Goal: Information Seeking & Learning: Learn about a topic

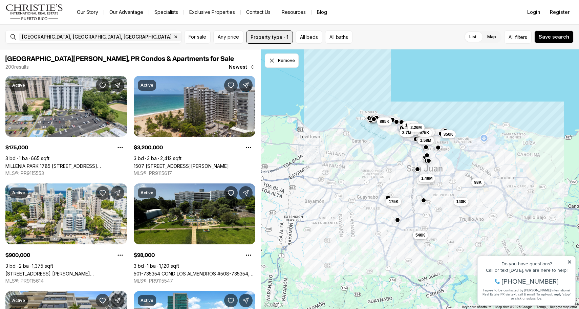
click at [279, 35] on button "Property type · 1" at bounding box center [269, 36] width 47 height 13
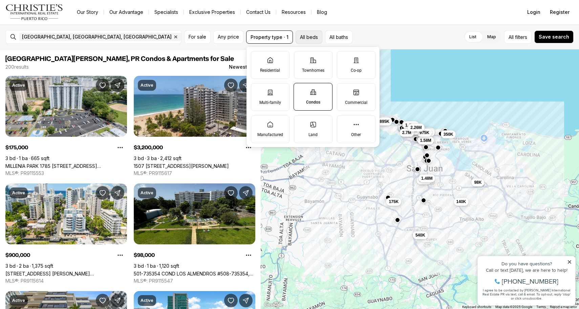
click at [303, 36] on button "All beds" at bounding box center [308, 36] width 27 height 13
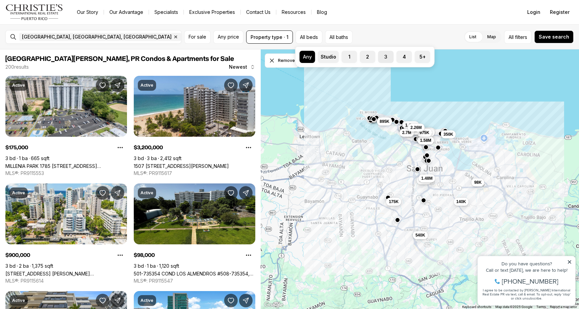
click at [392, 56] on label "3" at bounding box center [386, 57] width 16 height 12
click at [385, 56] on button "3" at bounding box center [381, 54] width 7 height 7
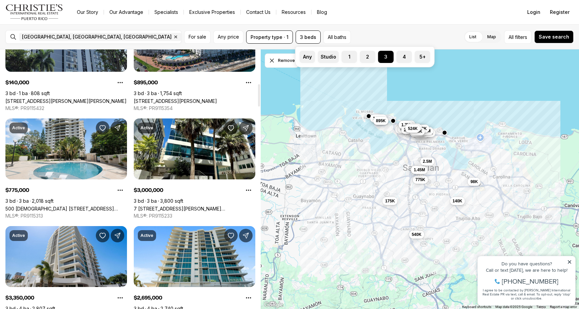
scroll to position [395, 0]
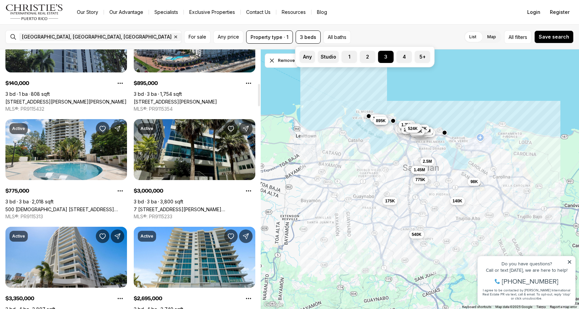
click at [215, 206] on link "7 [STREET_ADDRESS][PERSON_NAME][PERSON_NAME][PERSON_NAME]" at bounding box center [194, 209] width 121 height 6
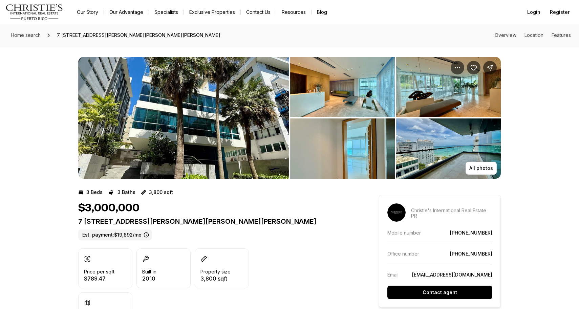
scroll to position [0, 0]
click at [476, 169] on p "All photos" at bounding box center [481, 167] width 24 height 5
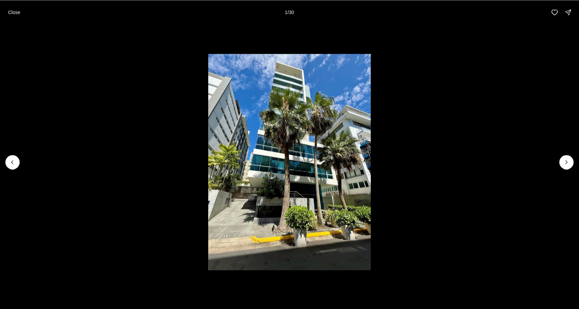
scroll to position [0, 0]
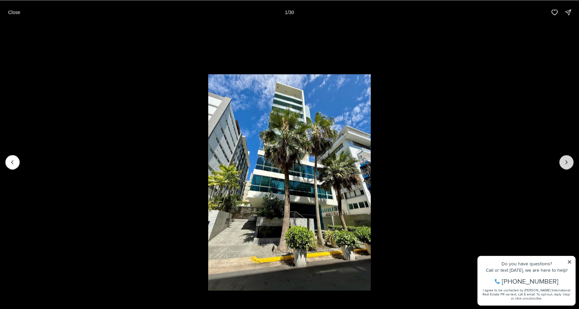
click at [567, 164] on icon "Next slide" at bounding box center [566, 162] width 7 height 7
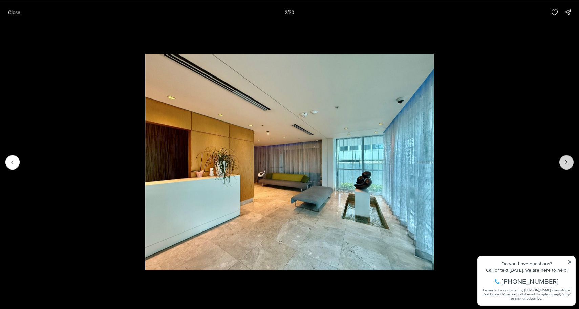
click at [567, 164] on icon "Next slide" at bounding box center [566, 162] width 7 height 7
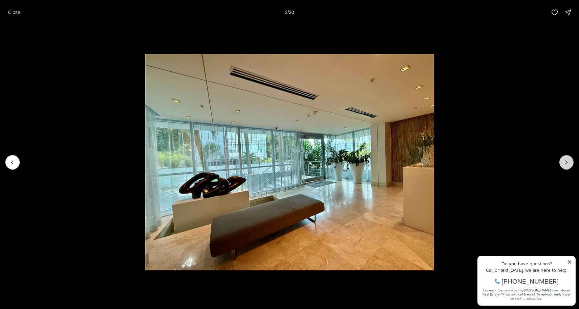
click at [567, 164] on icon "Next slide" at bounding box center [566, 162] width 7 height 7
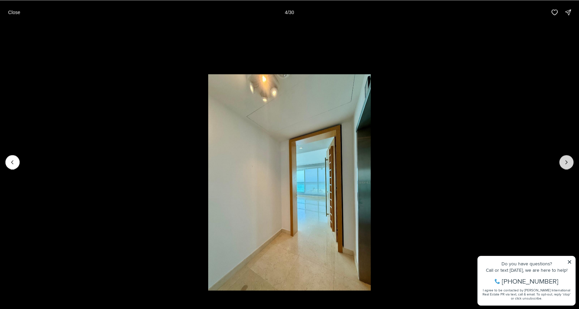
click at [567, 164] on icon "Next slide" at bounding box center [566, 162] width 7 height 7
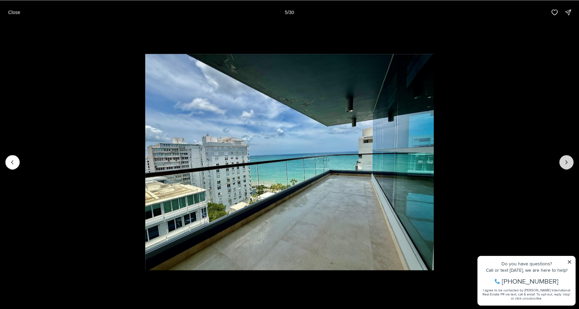
click at [567, 164] on icon "Next slide" at bounding box center [566, 162] width 7 height 7
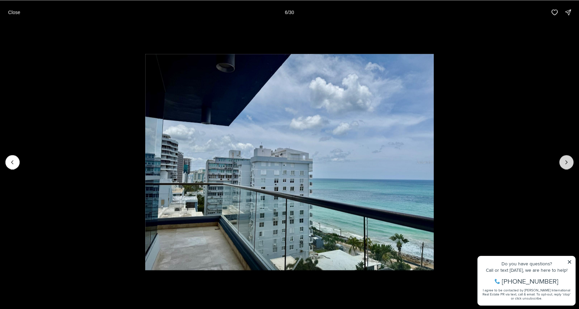
click at [567, 164] on icon "Next slide" at bounding box center [566, 162] width 7 height 7
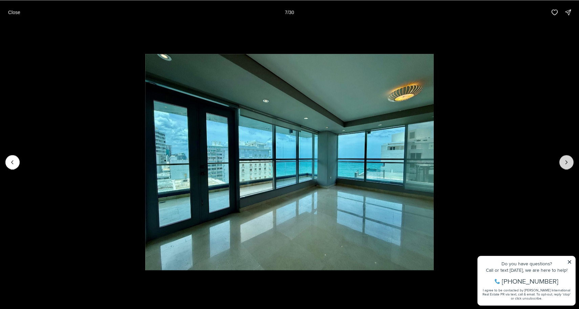
click at [567, 164] on icon "Next slide" at bounding box center [566, 162] width 7 height 7
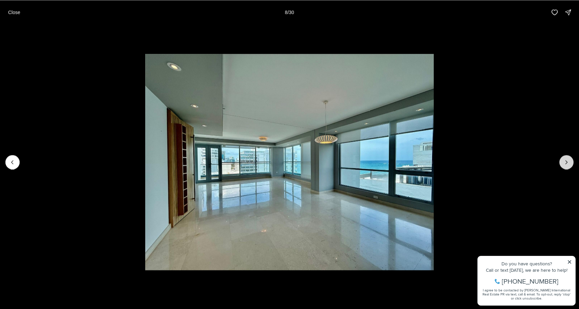
click at [567, 164] on icon "Next slide" at bounding box center [566, 162] width 7 height 7
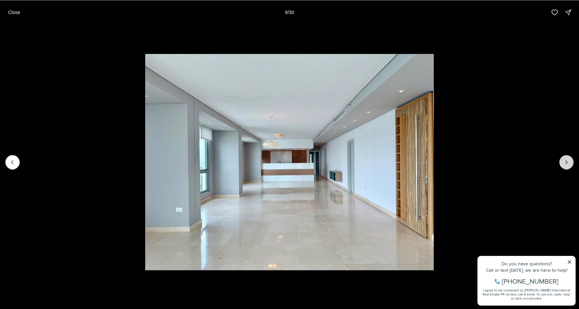
click at [567, 164] on icon "Next slide" at bounding box center [566, 162] width 7 height 7
